Goal: Navigation & Orientation: Find specific page/section

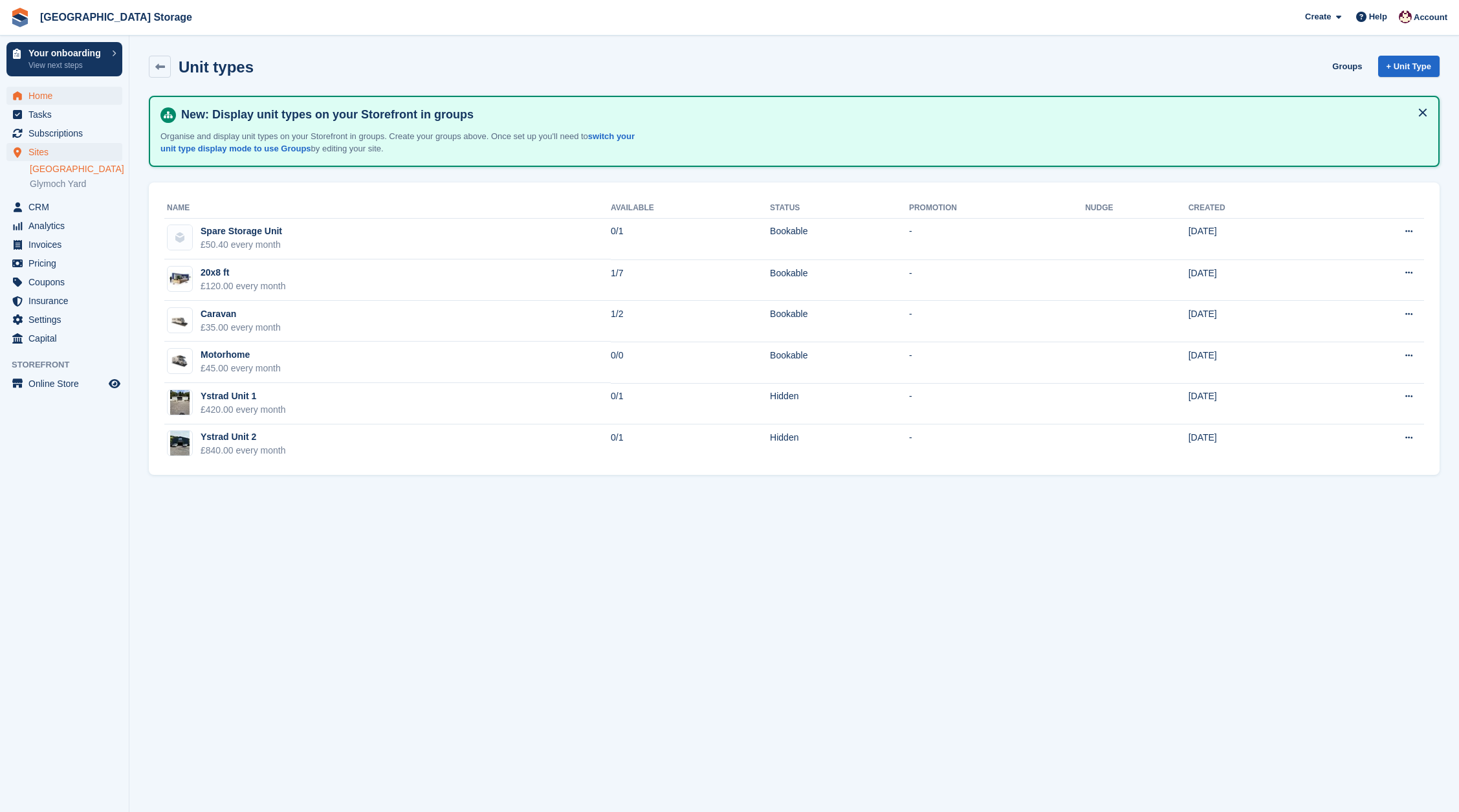
click at [45, 97] on span "Home" at bounding box center [67, 95] width 77 height 18
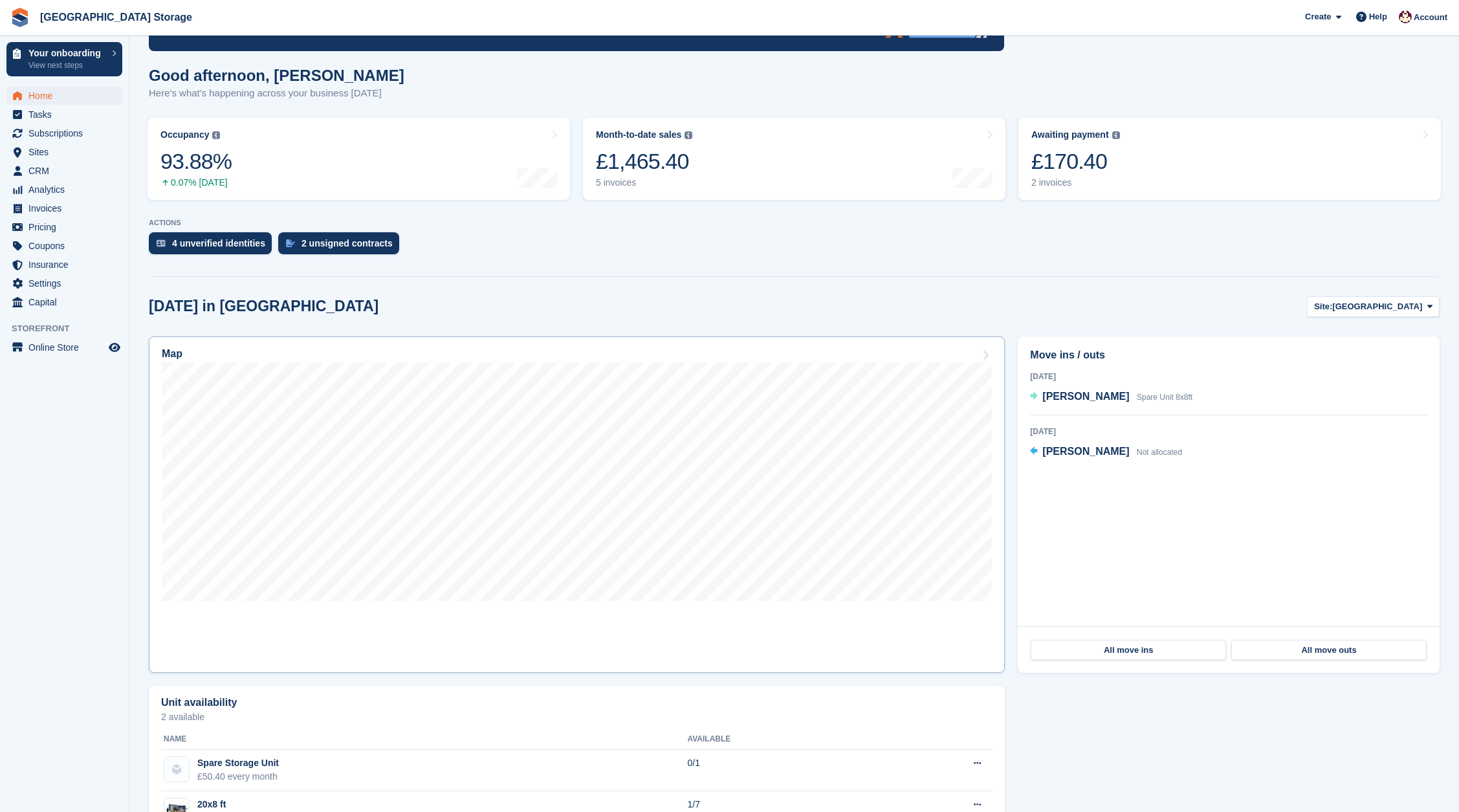
scroll to position [128, 0]
click at [1105, 173] on div "£170.40" at bounding box center [1076, 161] width 88 height 27
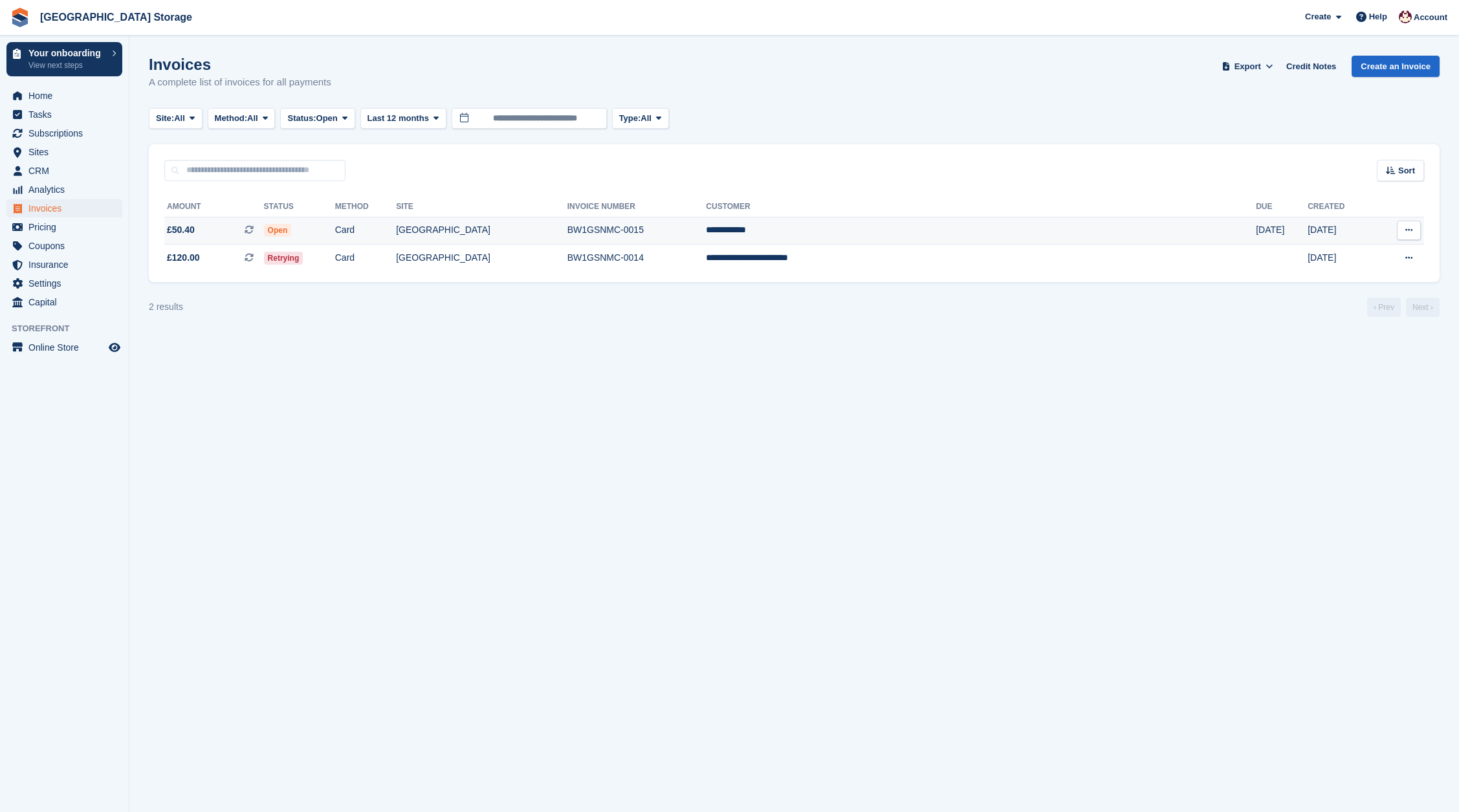
click at [336, 234] on td "Open" at bounding box center [299, 230] width 71 height 28
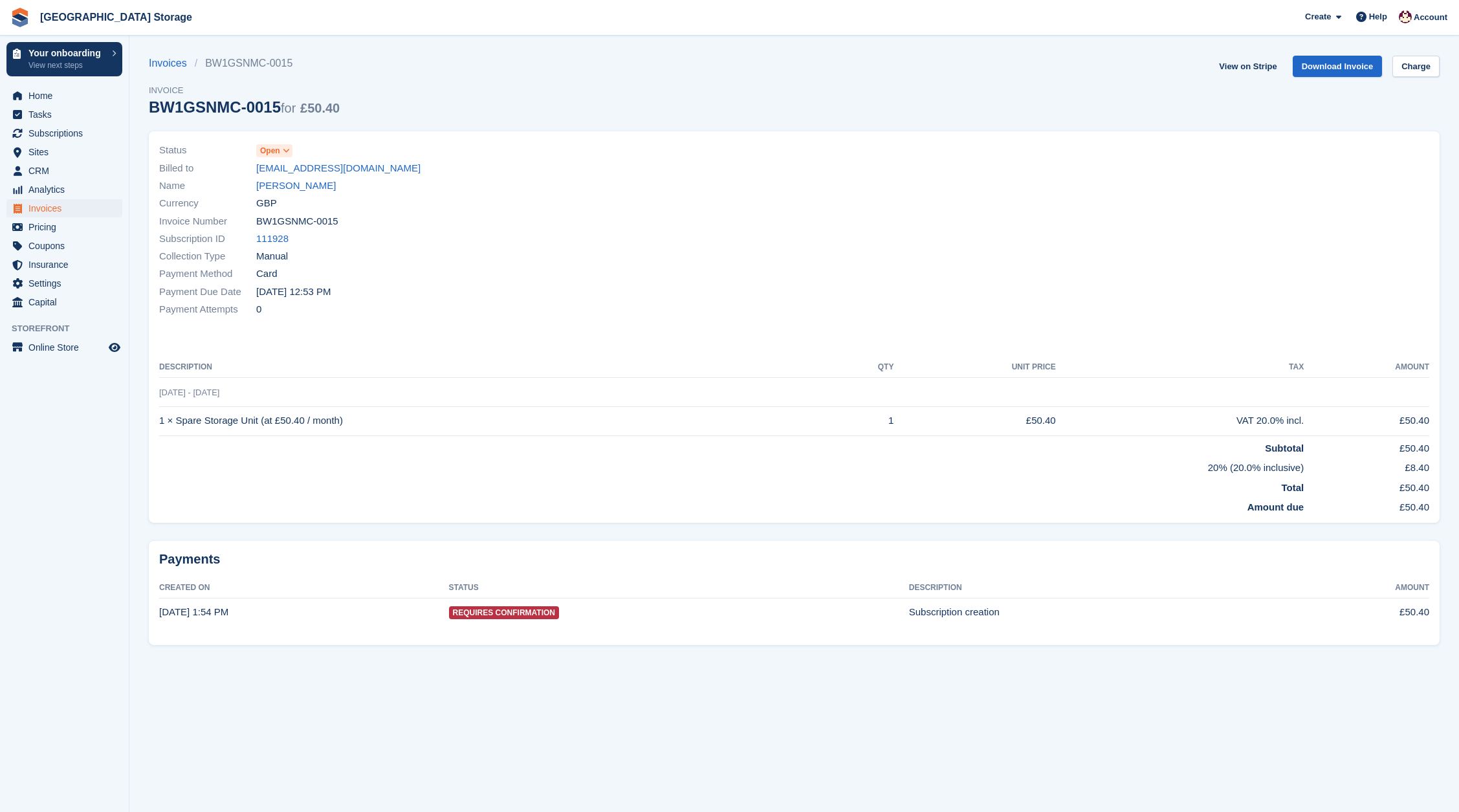
click at [289, 152] on icon at bounding box center [286, 151] width 7 height 8
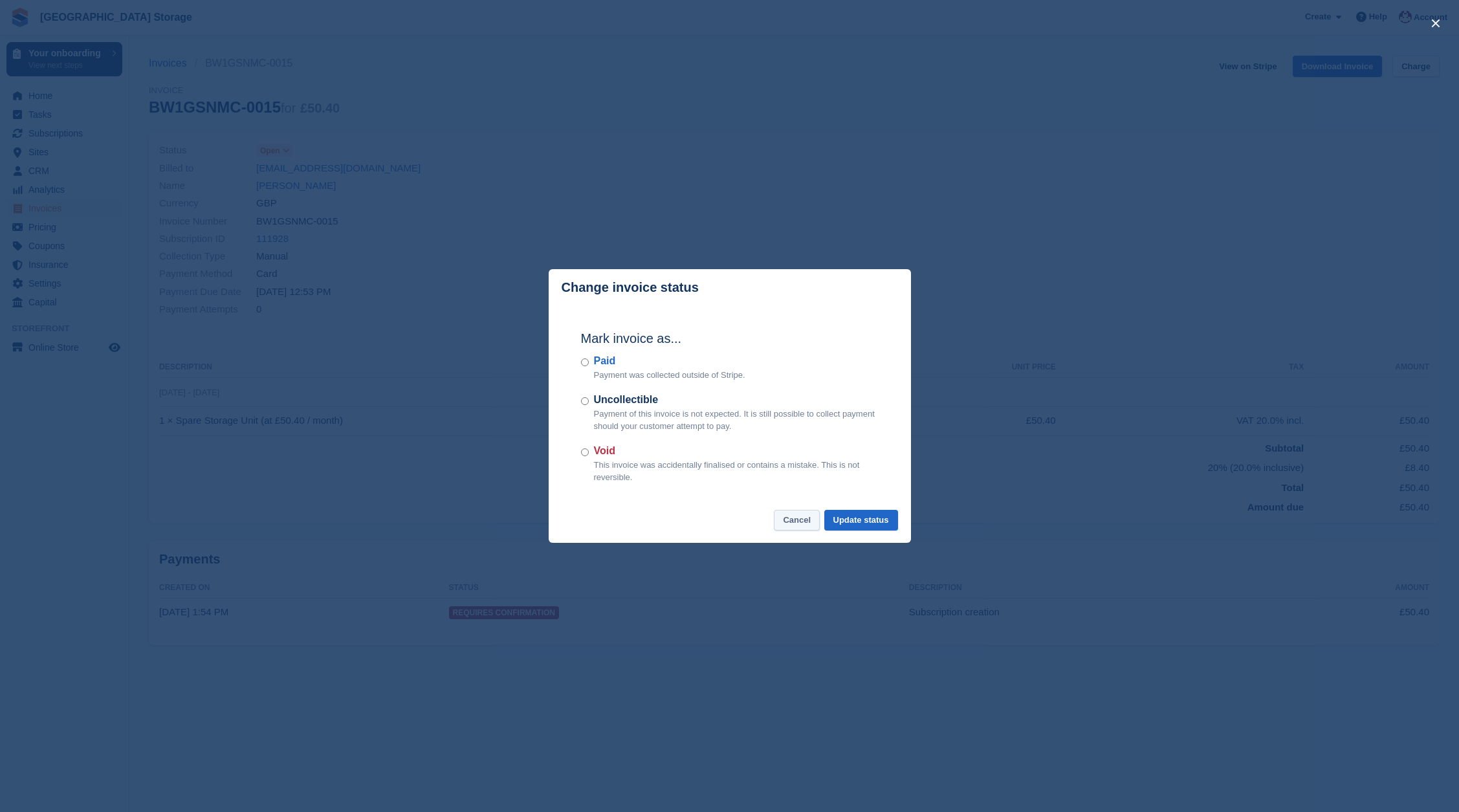
click at [781, 522] on button "Cancel" at bounding box center [797, 520] width 46 height 21
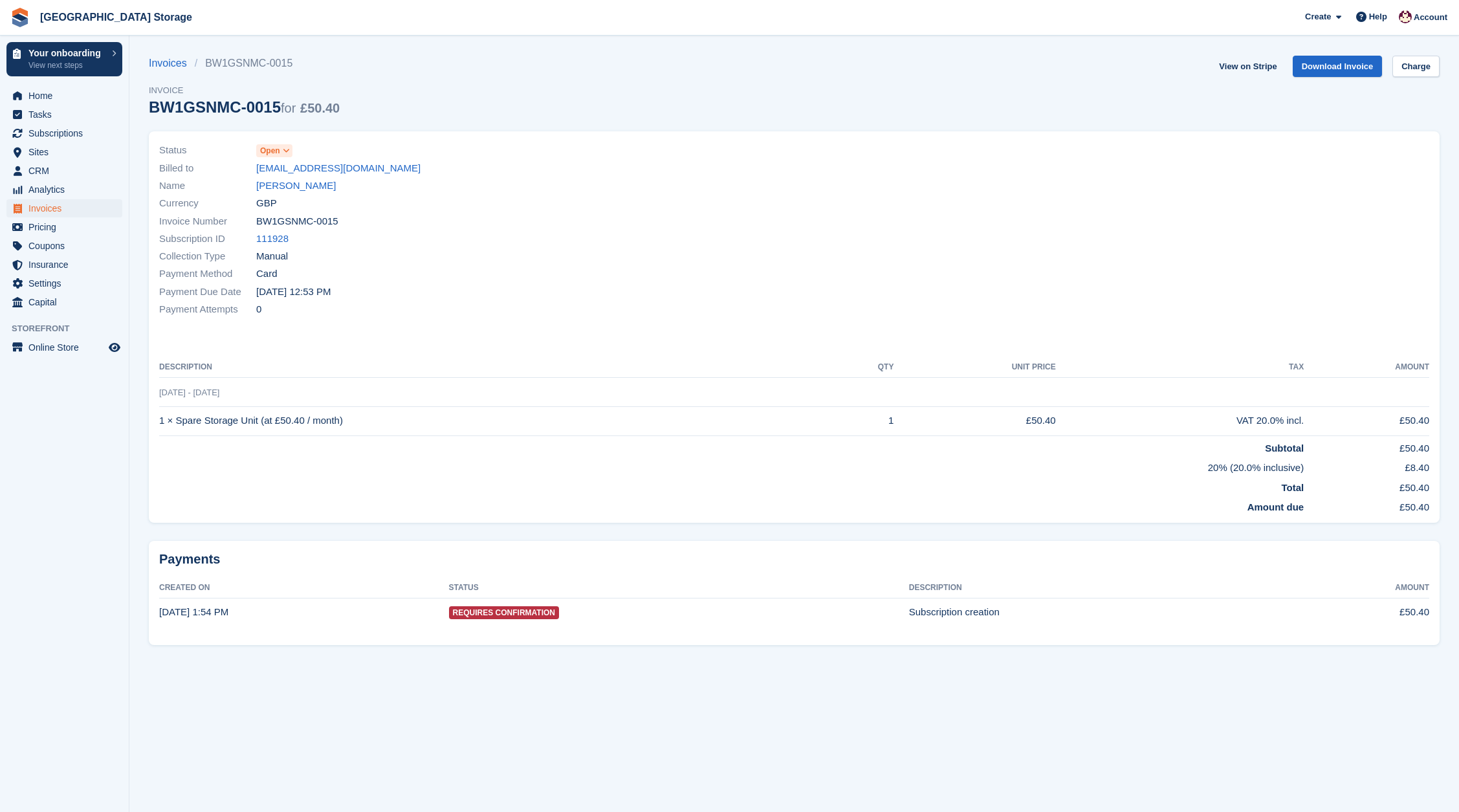
click at [456, 616] on td "Requires Confirmation" at bounding box center [679, 612] width 460 height 28
click at [450, 610] on span "Requires Confirmation" at bounding box center [504, 612] width 110 height 13
drag, startPoint x: 208, startPoint y: 599, endPoint x: 186, endPoint y: 556, distance: 48.3
click at [208, 599] on td "2 Oct, 1:54 PM" at bounding box center [304, 612] width 290 height 28
click at [36, 152] on span "Sites" at bounding box center [67, 152] width 77 height 18
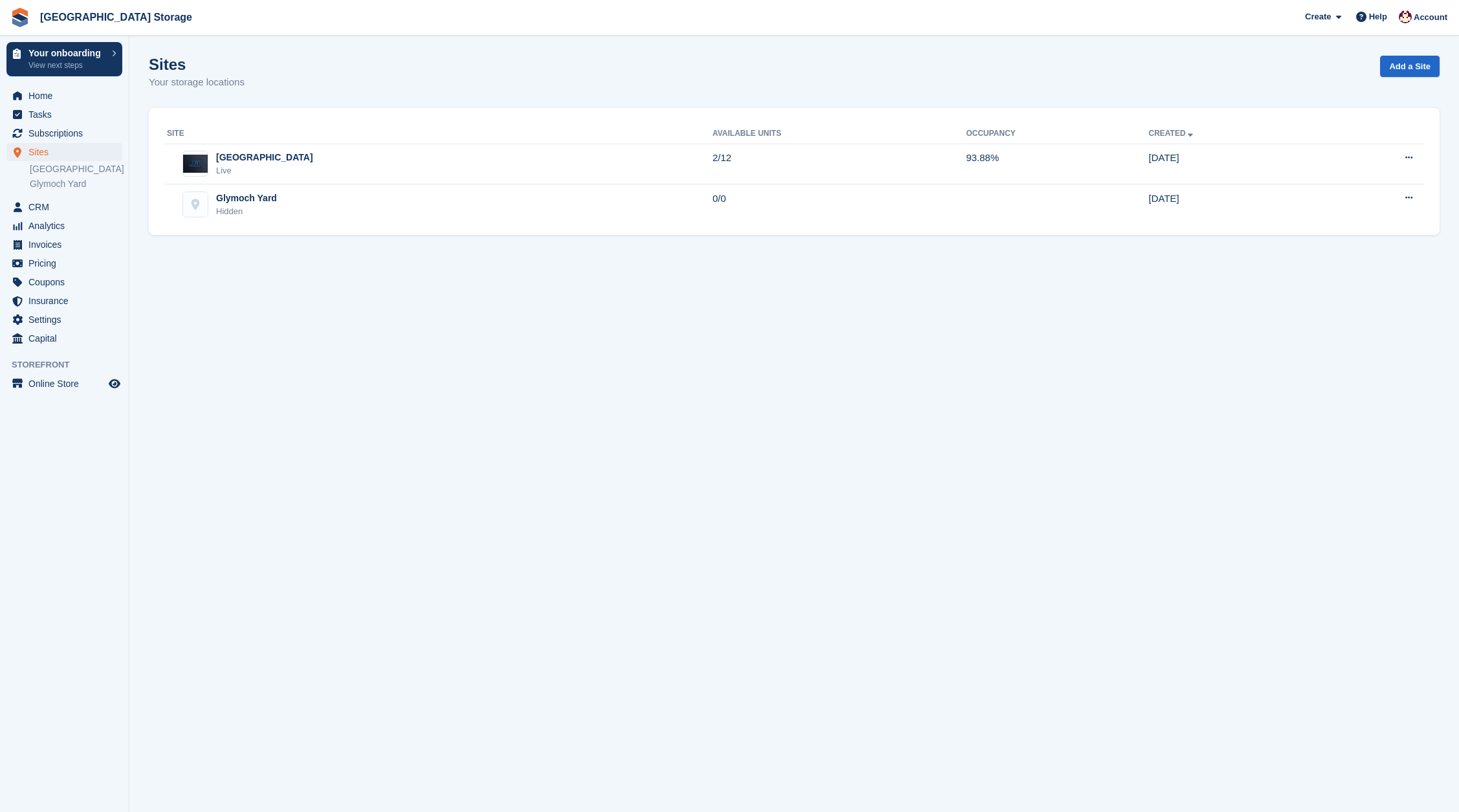
click at [49, 159] on span "Sites" at bounding box center [67, 152] width 77 height 18
click at [48, 166] on link "[GEOGRAPHIC_DATA]" at bounding box center [76, 170] width 92 height 13
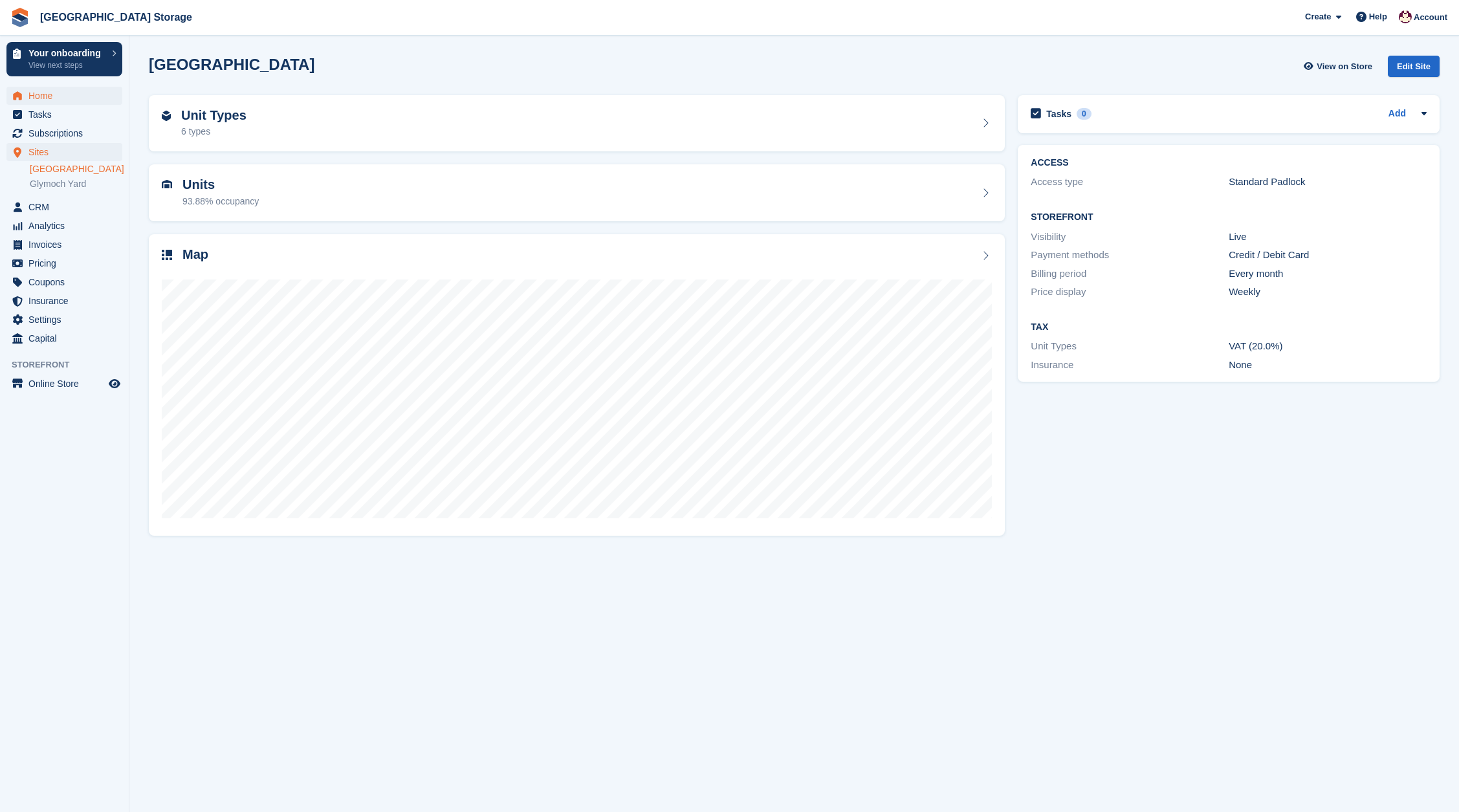
click at [42, 95] on span "Home" at bounding box center [67, 95] width 77 height 18
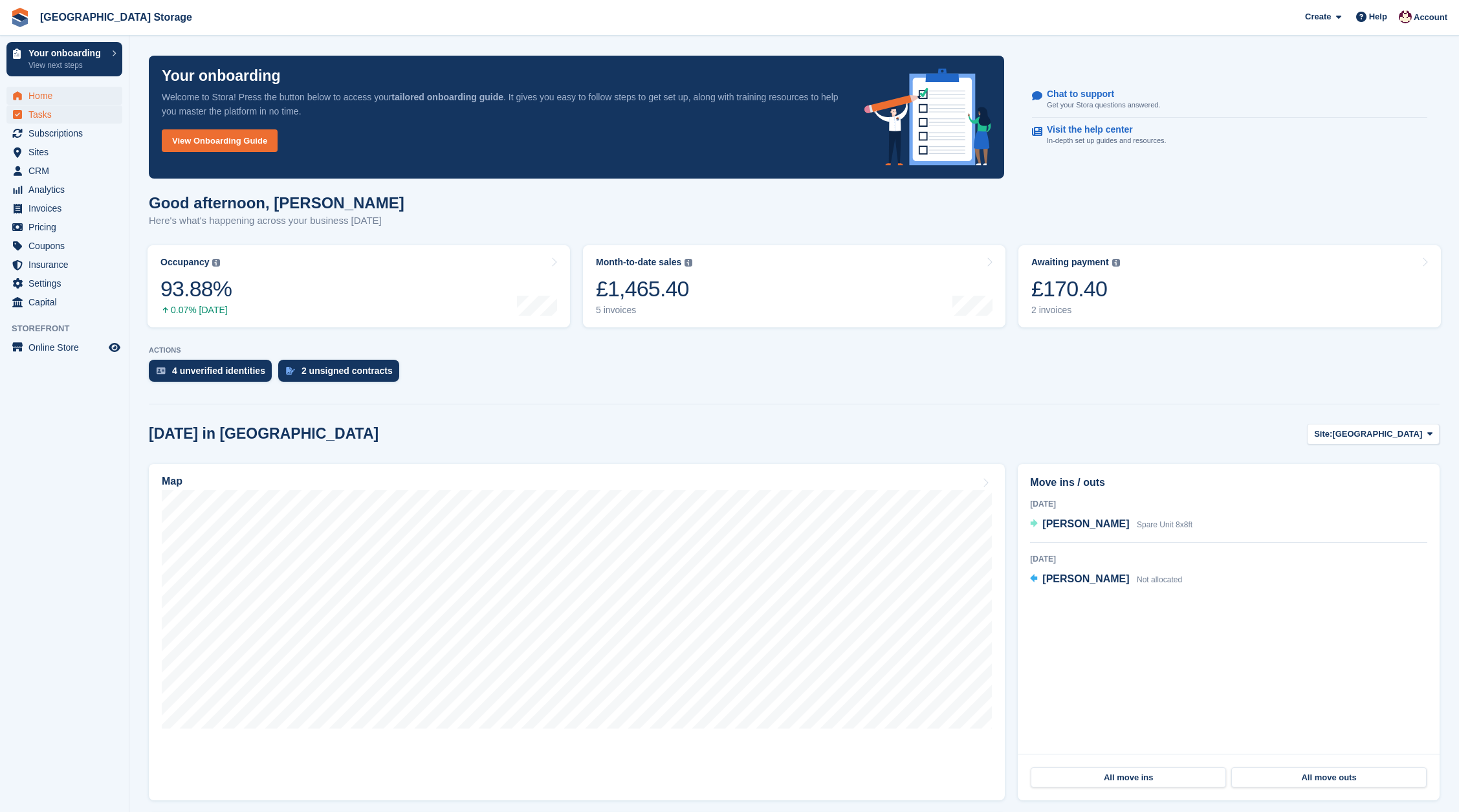
click at [48, 111] on span "Tasks" at bounding box center [67, 114] width 77 height 18
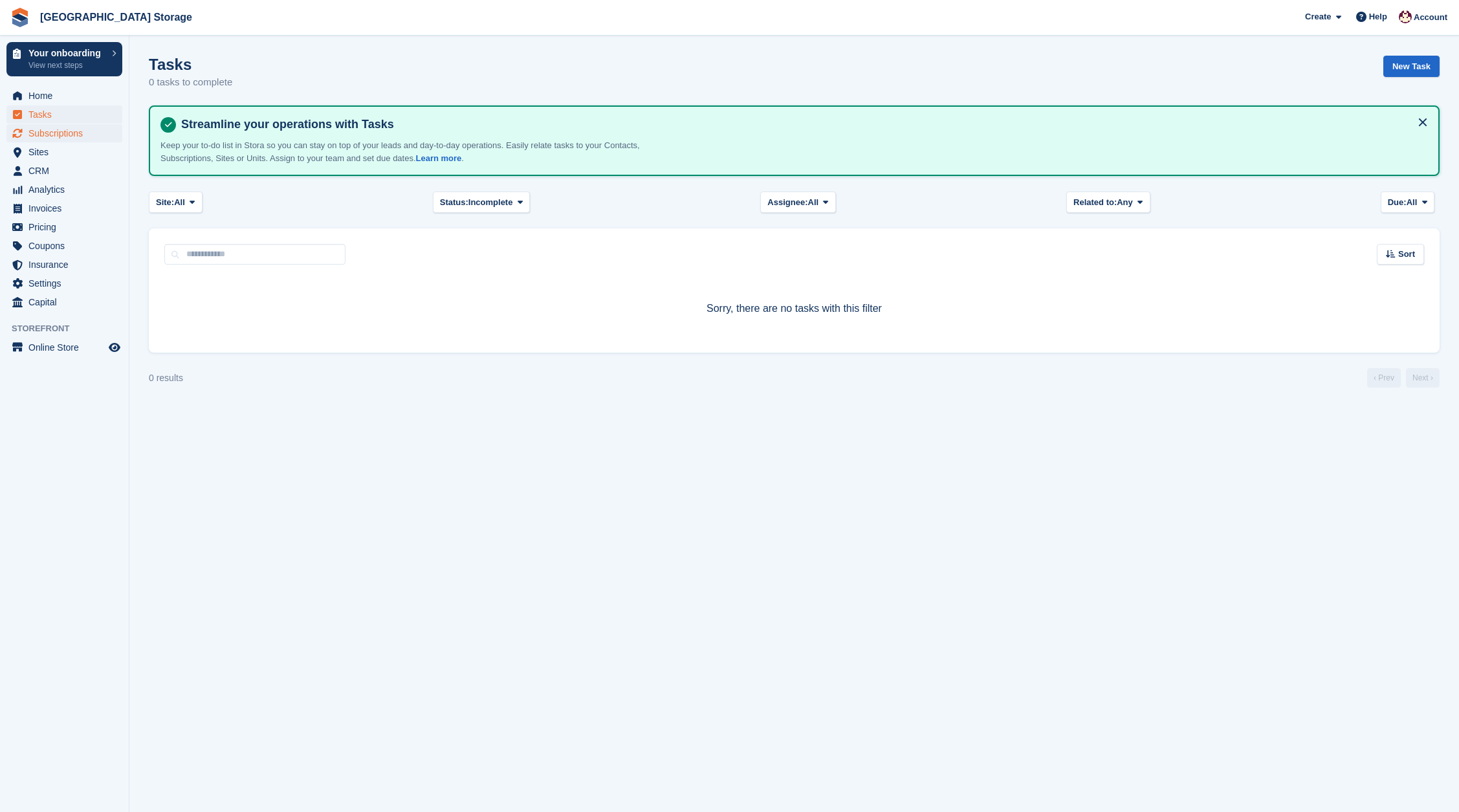
click at [51, 133] on span "Subscriptions" at bounding box center [67, 133] width 77 height 18
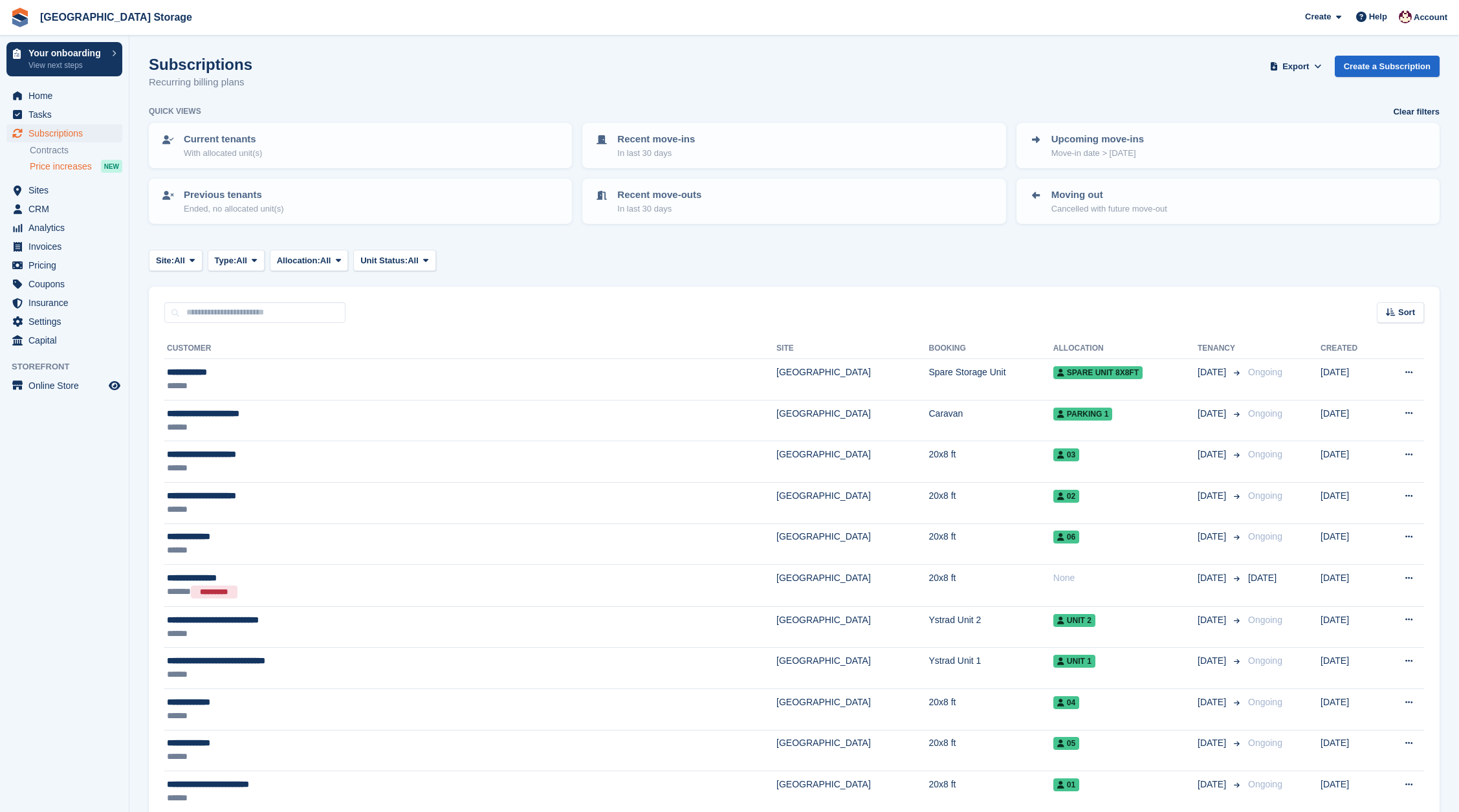
click at [56, 167] on span "Price increases" at bounding box center [61, 167] width 62 height 13
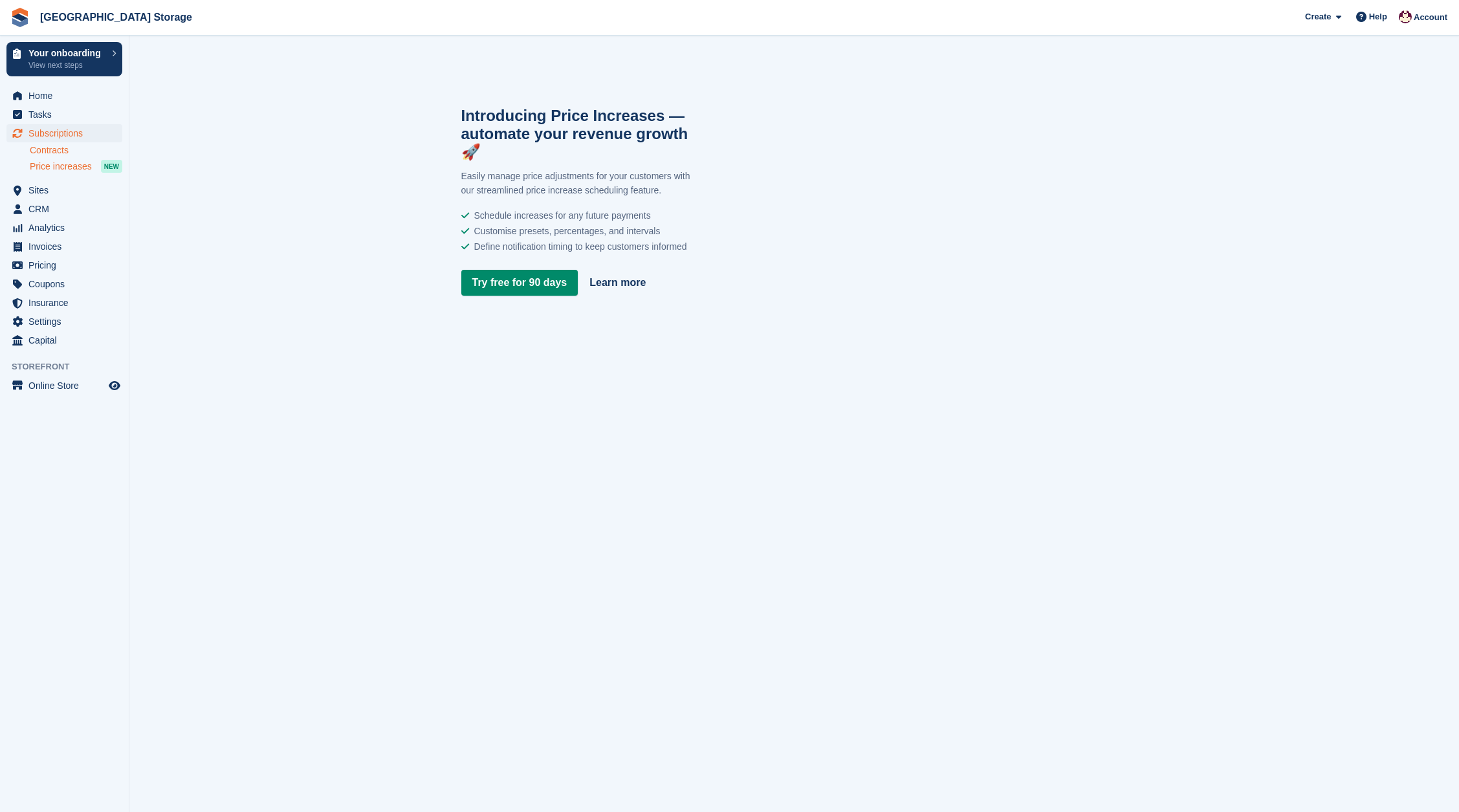
click at [55, 155] on link "Contracts" at bounding box center [76, 151] width 92 height 13
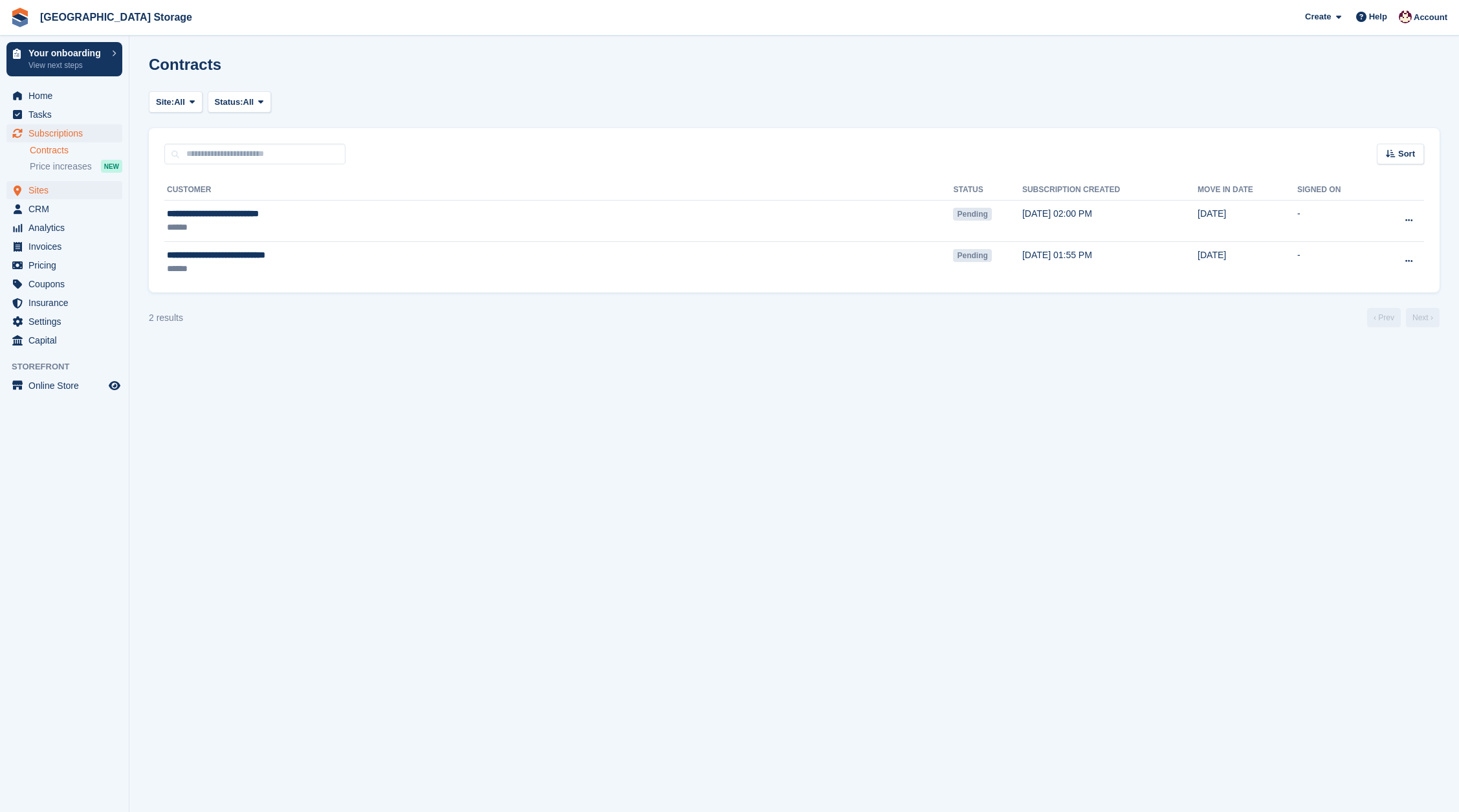
click at [38, 191] on span "Sites" at bounding box center [67, 190] width 77 height 18
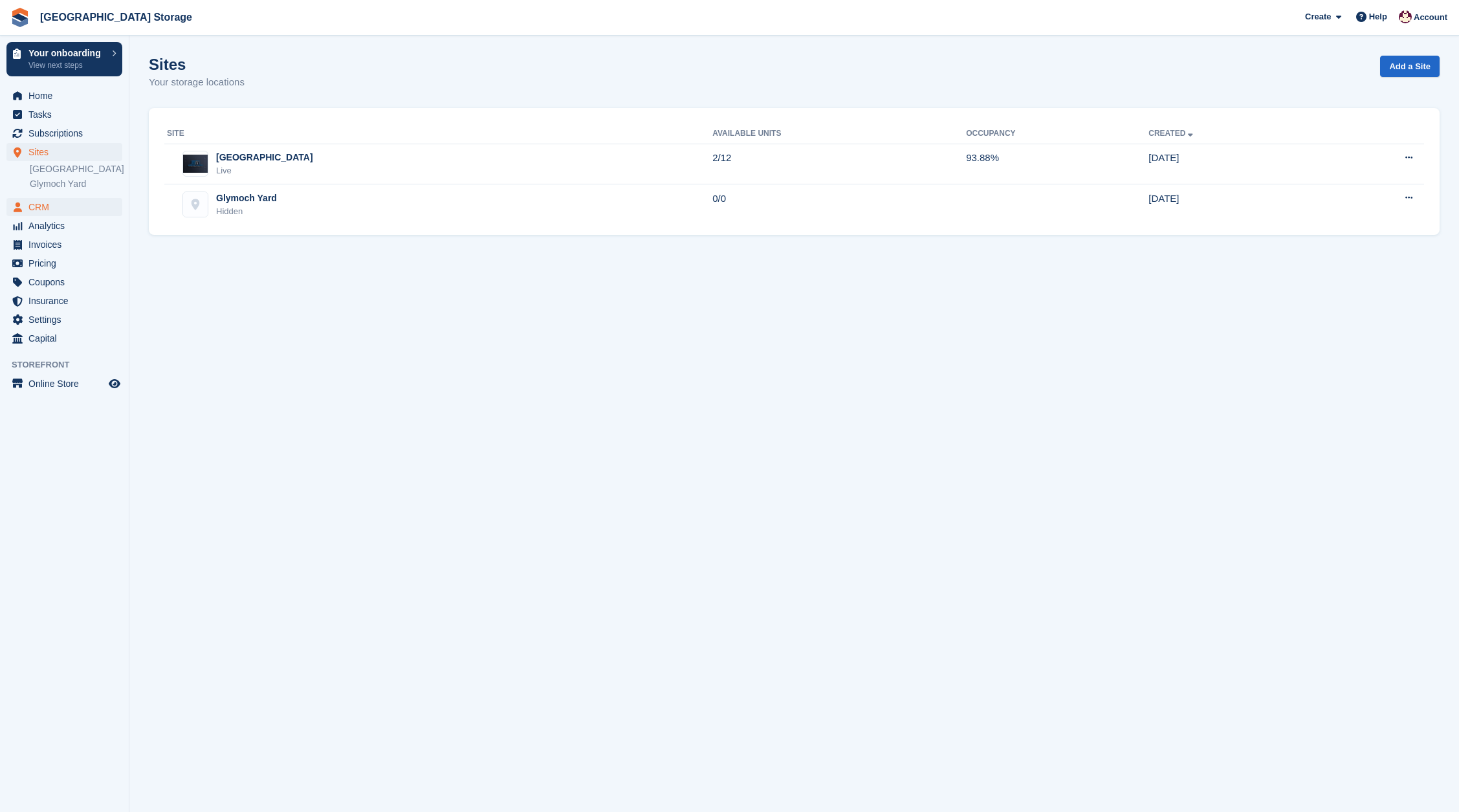
click at [41, 203] on span "CRM" at bounding box center [67, 207] width 77 height 18
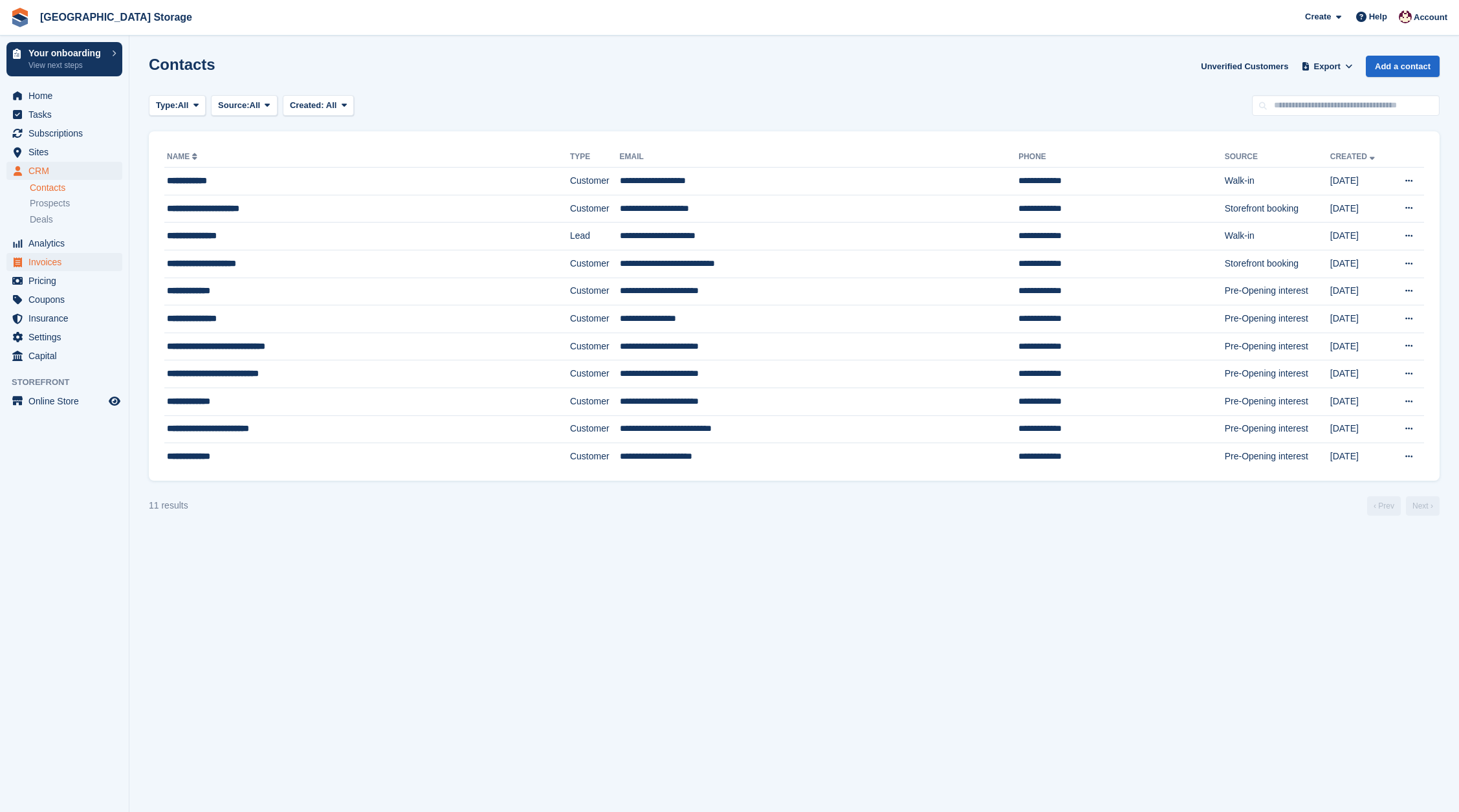
click at [37, 264] on span "Invoices" at bounding box center [67, 261] width 77 height 18
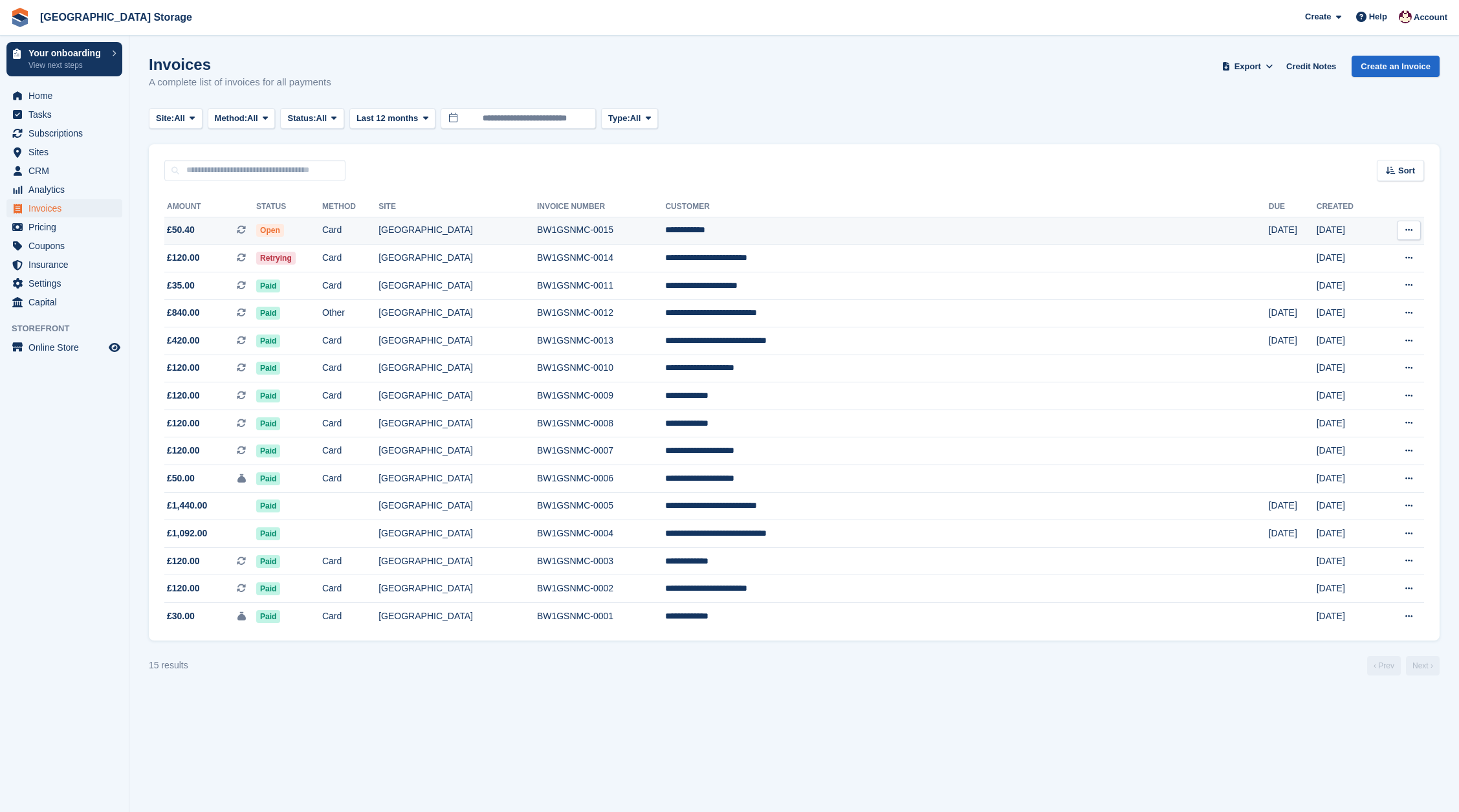
click at [284, 232] on span "Open" at bounding box center [270, 230] width 28 height 13
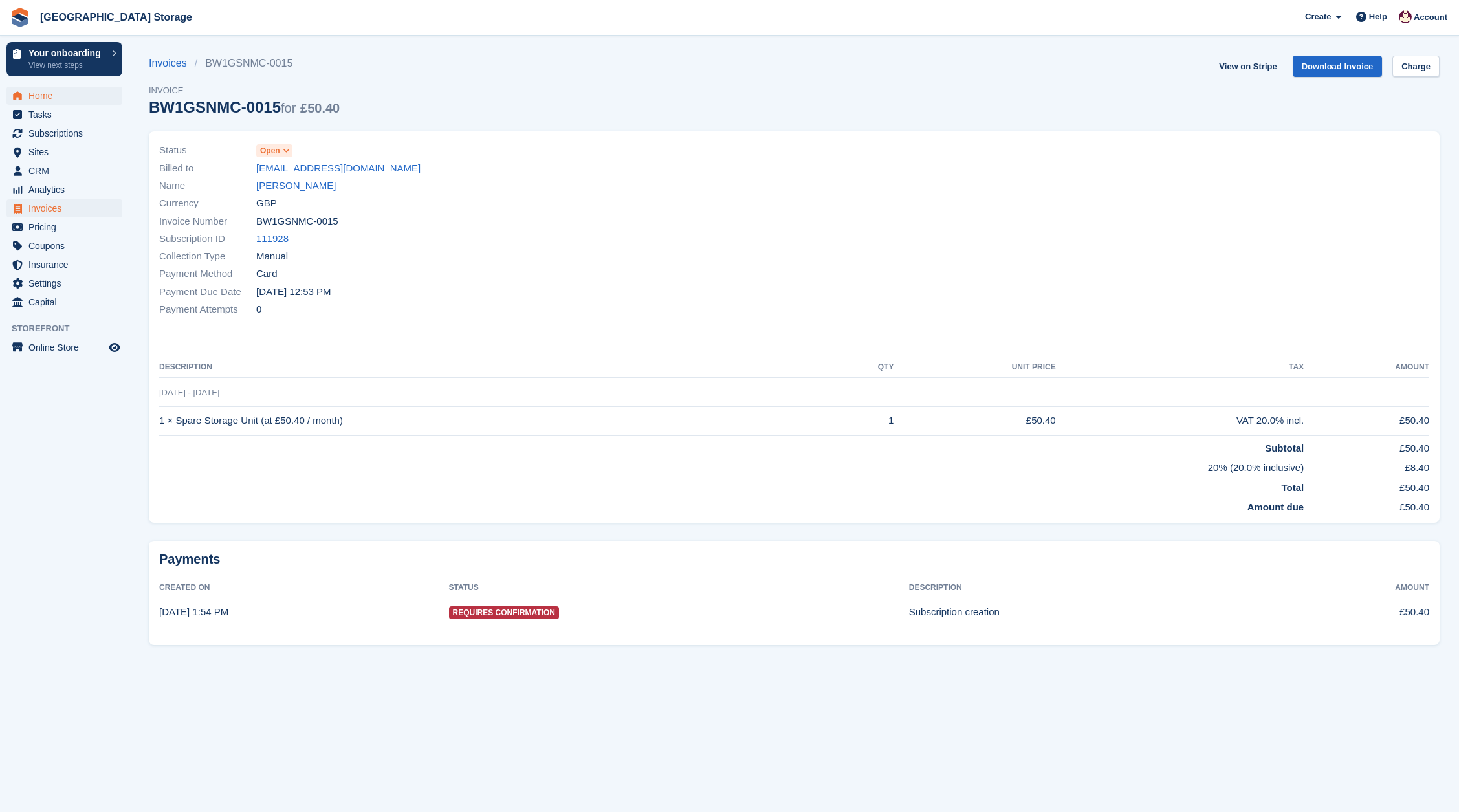
click at [54, 95] on span "Home" at bounding box center [67, 95] width 77 height 18
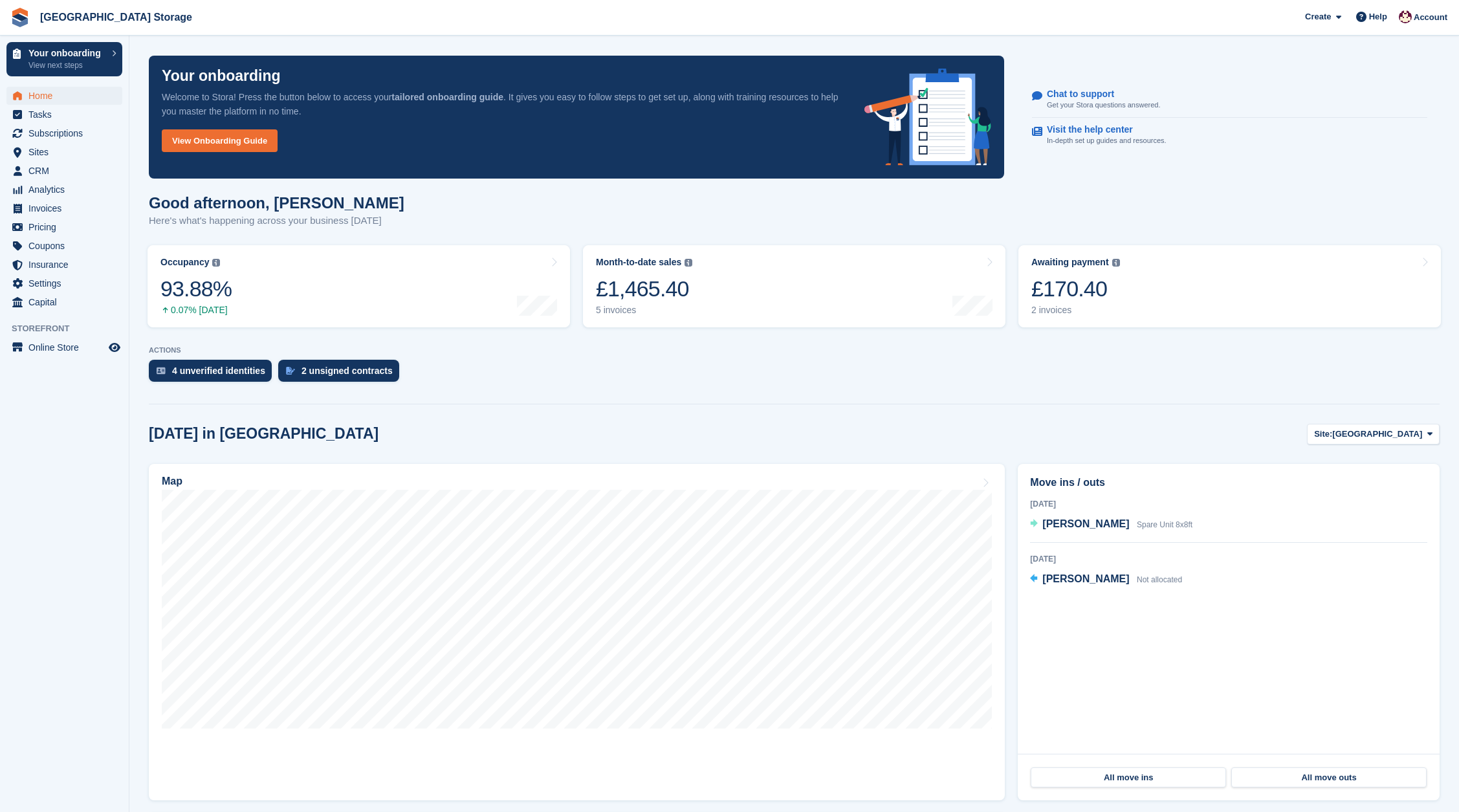
click at [43, 95] on span "Home" at bounding box center [67, 95] width 77 height 18
click at [330, 279] on link "Occupancy The percentage of all currently allocated units in terms of area. Inc…" at bounding box center [358, 286] width 422 height 82
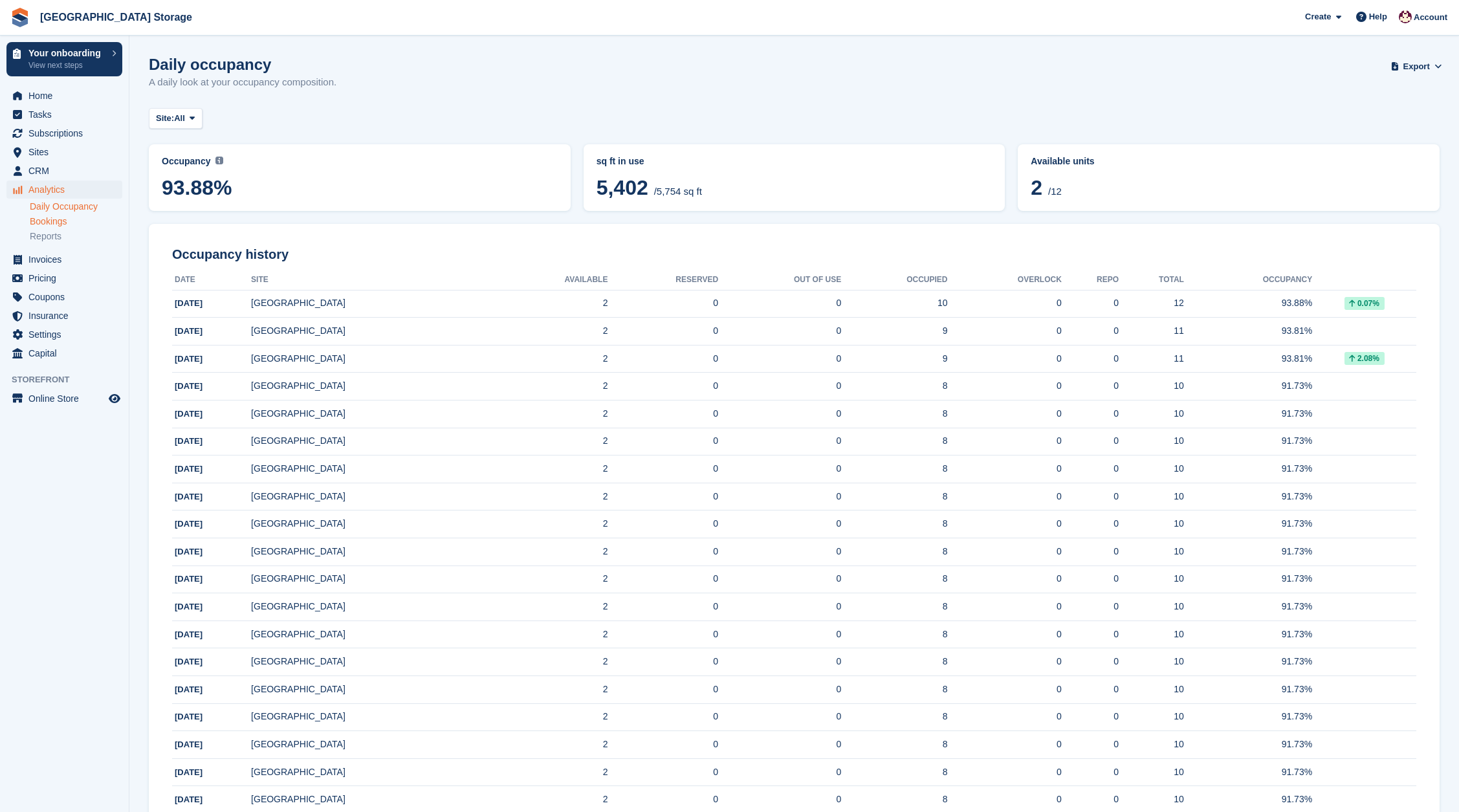
click at [47, 219] on link "Bookings" at bounding box center [76, 222] width 92 height 13
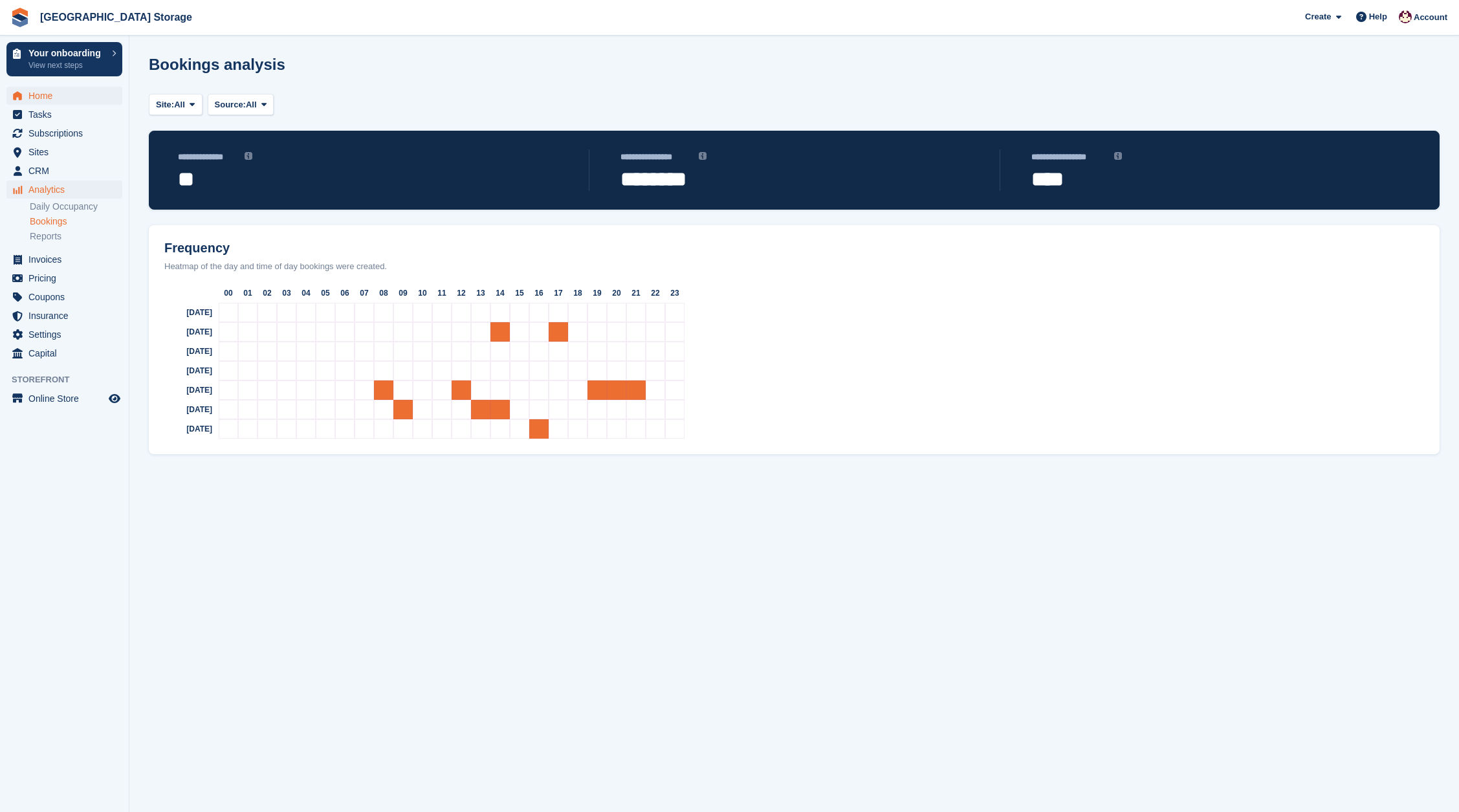
click at [47, 99] on span "Home" at bounding box center [67, 95] width 77 height 18
